Goal: Task Accomplishment & Management: Manage account settings

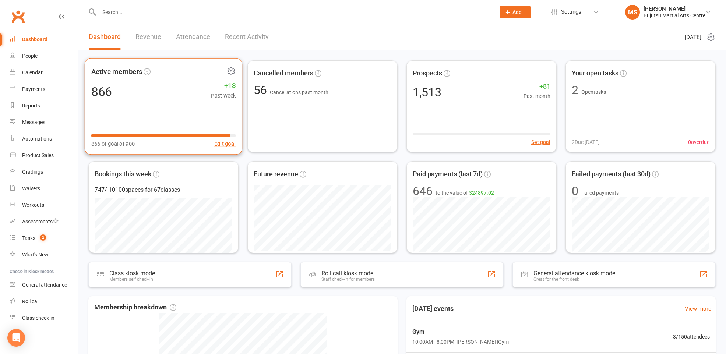
click at [175, 110] on div "Active members 866 +13 Past week 866 of goal of 900 Edit goal" at bounding box center [164, 106] width 158 height 97
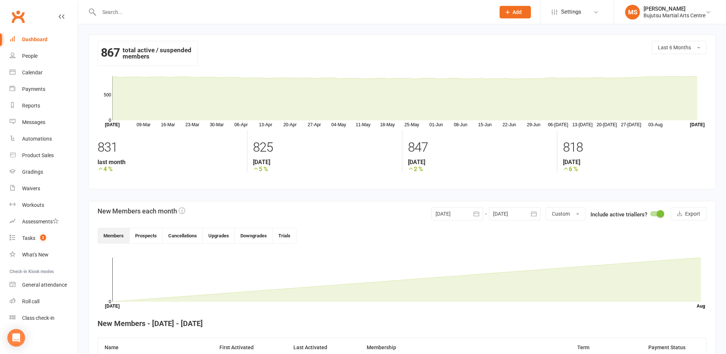
click at [20, 39] on link "Dashboard" at bounding box center [44, 39] width 68 height 17
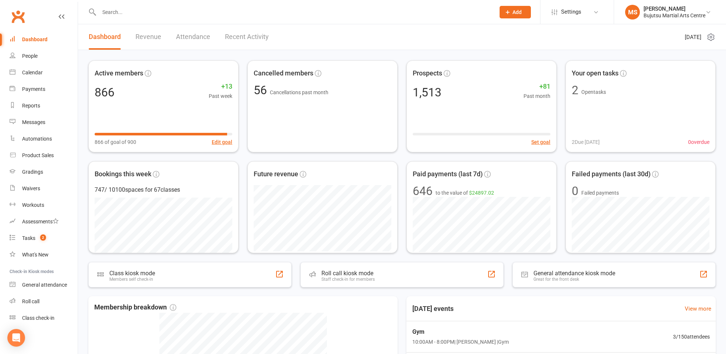
click at [130, 15] on input "text" at bounding box center [293, 12] width 393 height 10
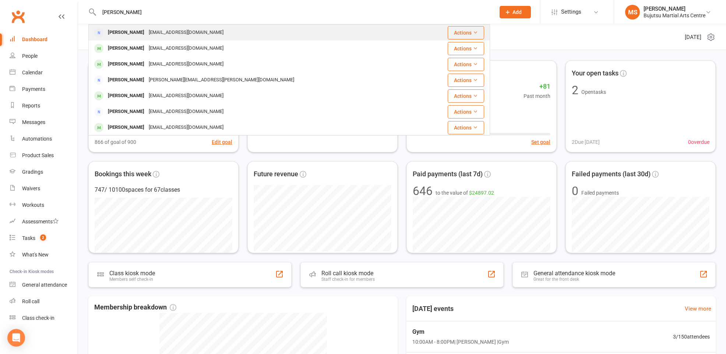
type input "[PERSON_NAME]"
click at [123, 33] on div "[PERSON_NAME]" at bounding box center [126, 32] width 41 height 11
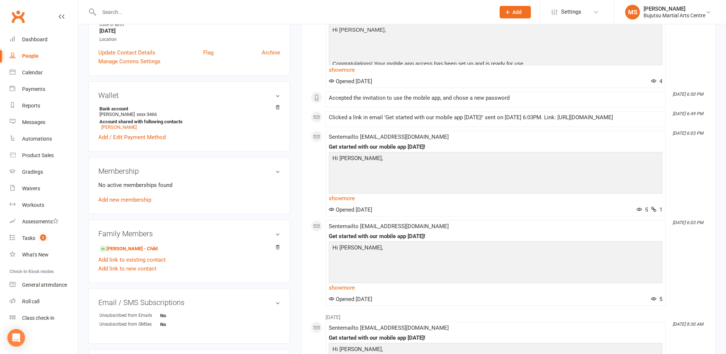
scroll to position [151, 0]
click at [133, 246] on link "[PERSON_NAME] - Child" at bounding box center [128, 248] width 58 height 8
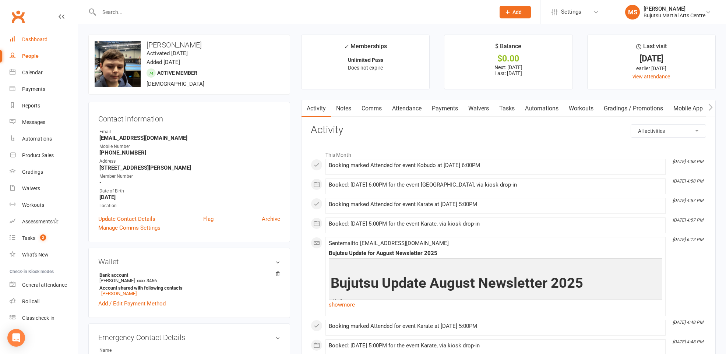
click at [42, 39] on div "Dashboard" at bounding box center [34, 39] width 25 height 6
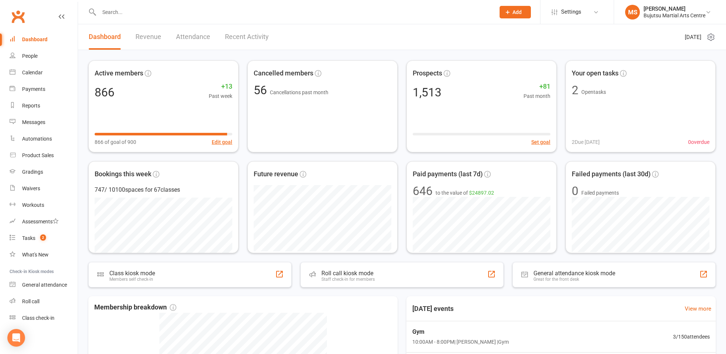
click at [28, 40] on div "Dashboard" at bounding box center [34, 39] width 25 height 6
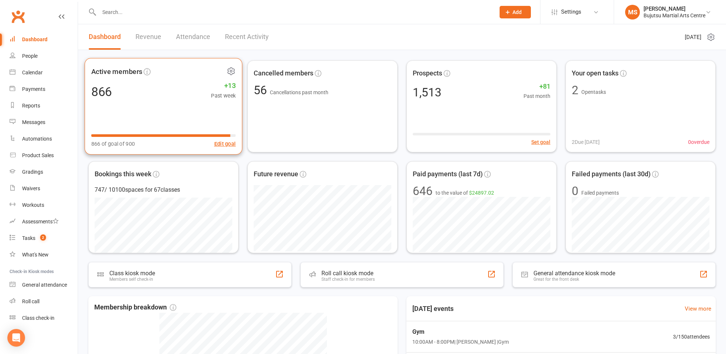
click at [149, 102] on div "Active members 866 +13 Past week 866 of goal of 900 Edit goal" at bounding box center [164, 106] width 158 height 97
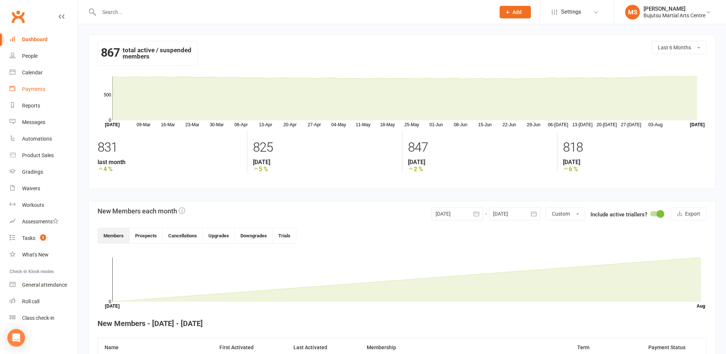
click at [33, 91] on div "Payments" at bounding box center [33, 89] width 23 height 6
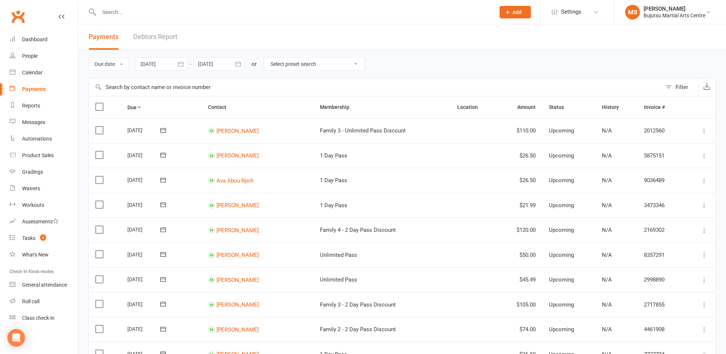
click at [165, 63] on div at bounding box center [162, 63] width 52 height 13
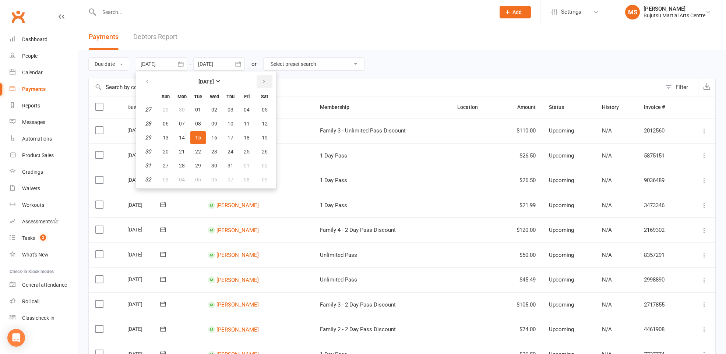
click at [266, 83] on icon "button" at bounding box center [263, 82] width 5 height 6
click at [248, 122] on span "10" at bounding box center [247, 124] width 6 height 6
type input "[DATE]"
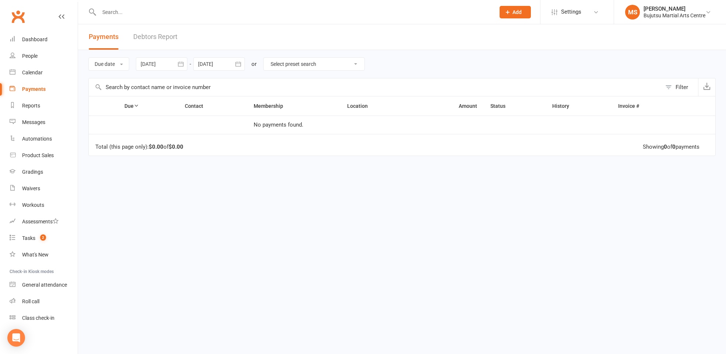
click at [215, 63] on div at bounding box center [219, 63] width 52 height 13
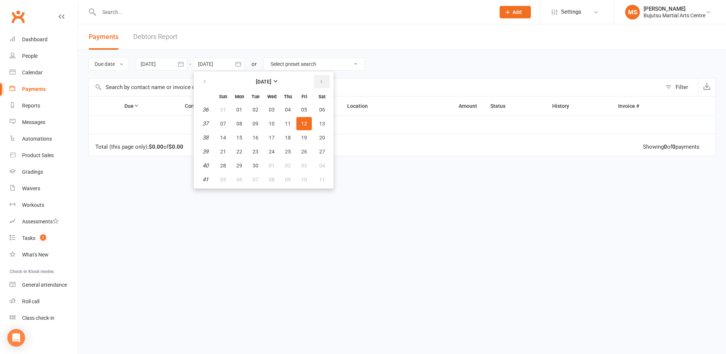
click at [320, 82] on icon "button" at bounding box center [321, 82] width 5 height 6
click at [205, 79] on icon "button" at bounding box center [204, 82] width 5 height 6
click at [304, 122] on span "10" at bounding box center [304, 124] width 6 height 6
type input "[DATE]"
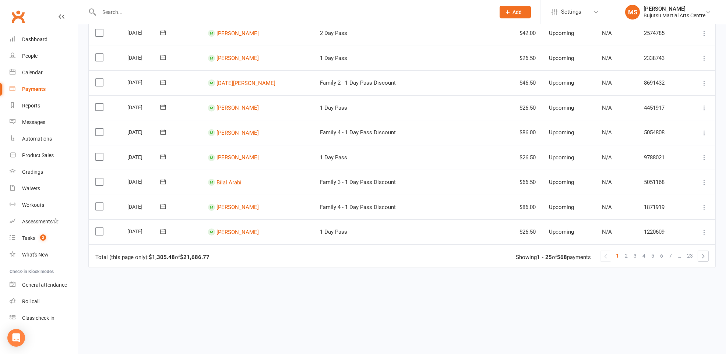
scroll to position [514, 0]
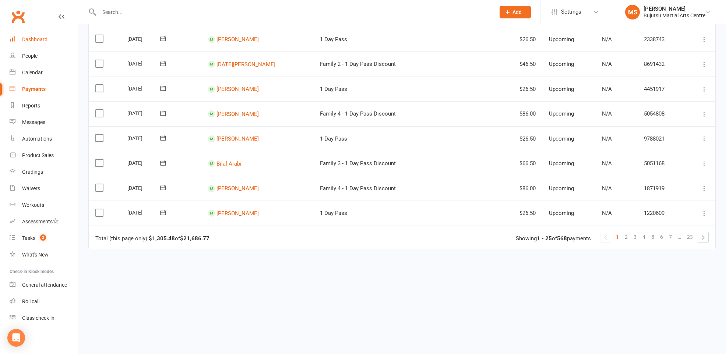
click at [31, 37] on div "Dashboard" at bounding box center [34, 39] width 25 height 6
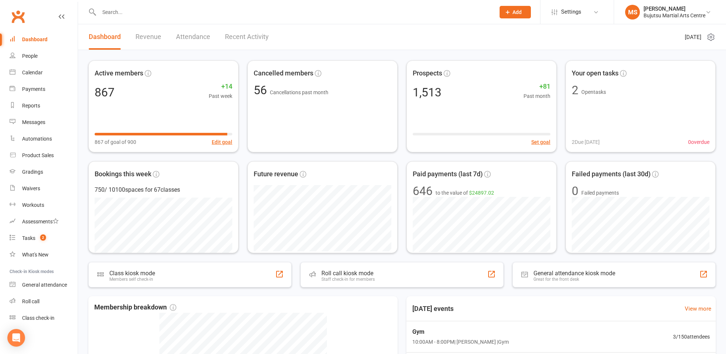
click at [263, 16] on input "text" at bounding box center [293, 12] width 393 height 10
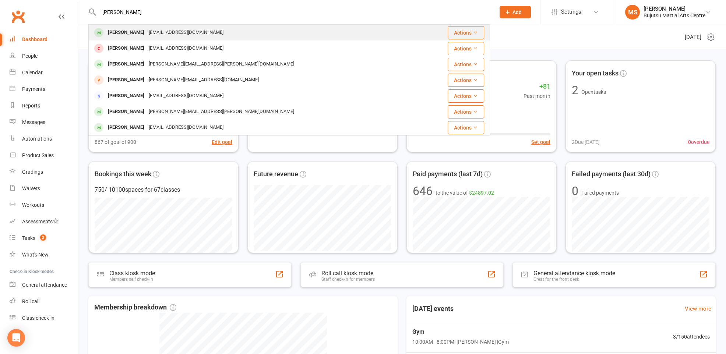
type input "[PERSON_NAME]"
click at [153, 33] on div "[EMAIL_ADDRESS][DOMAIN_NAME]" at bounding box center [186, 32] width 79 height 11
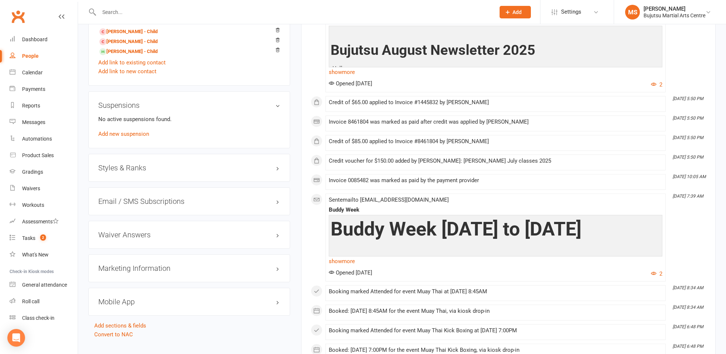
scroll to position [664, 0]
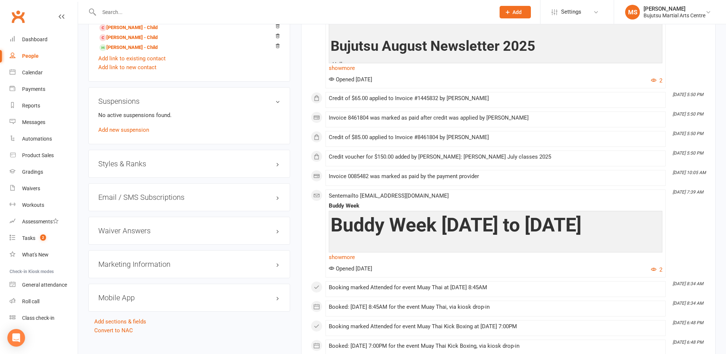
click at [138, 163] on h3 "Styles & Ranks" at bounding box center [189, 164] width 182 height 8
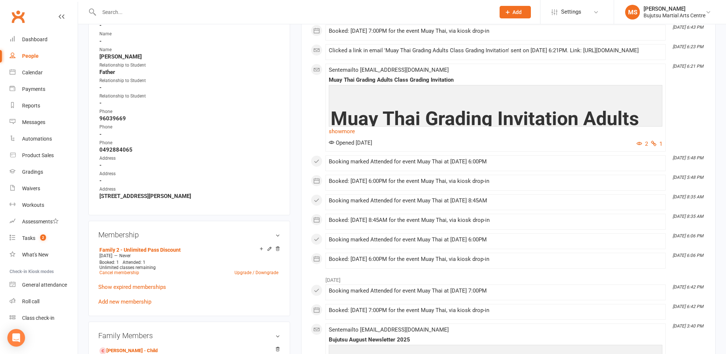
scroll to position [0, 0]
